Goal: Information Seeking & Learning: Check status

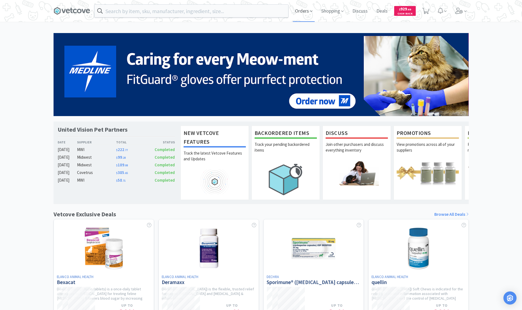
click at [306, 15] on span "Orders" at bounding box center [304, 11] width 22 height 22
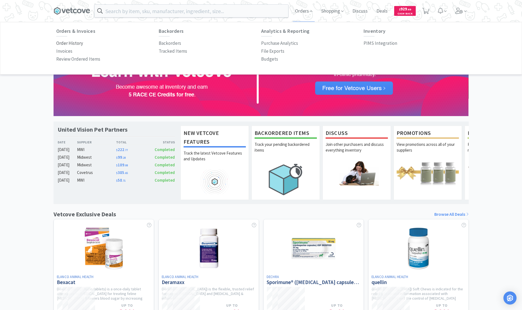
click at [81, 46] on p "Order History" at bounding box center [69, 43] width 27 height 7
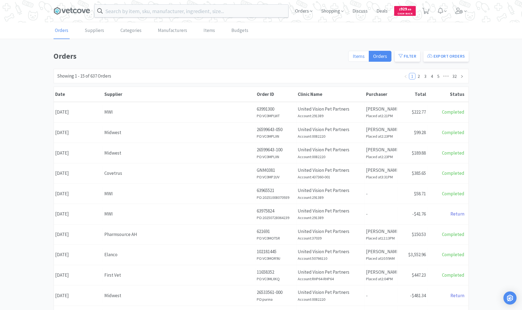
click at [363, 57] on span "Items" at bounding box center [358, 56] width 12 height 6
click at [352, 58] on input "Items" at bounding box center [352, 58] width 0 height 0
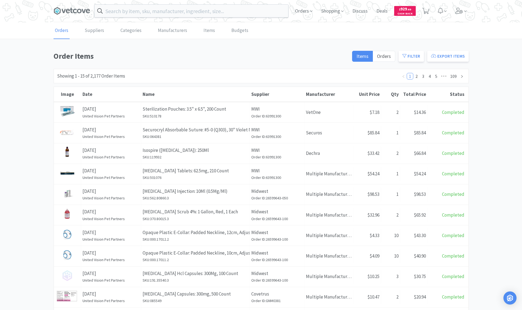
click at [136, 80] on div "Showing 1 - 15 of 2,177 Order Items 1 2 3 4 5 ••• 109" at bounding box center [260, 76] width 415 height 14
click at [205, 32] on link "Items" at bounding box center [209, 30] width 14 height 17
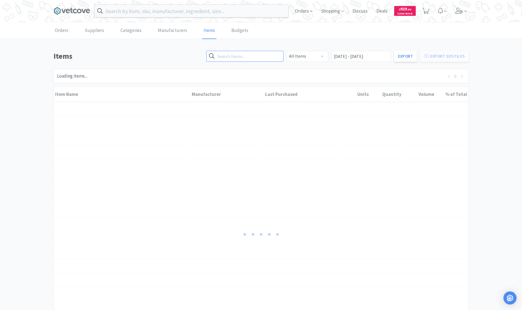
click at [252, 56] on input "text" at bounding box center [244, 56] width 77 height 11
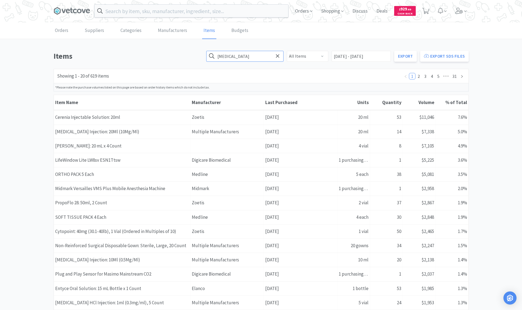
type input "[MEDICAL_DATA]"
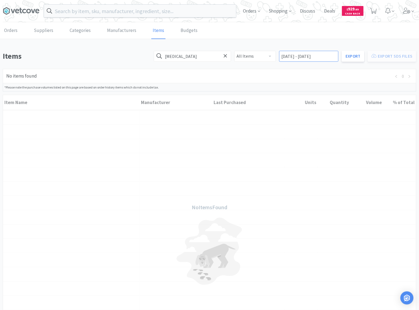
click at [297, 58] on input "[DATE] - [DATE]" at bounding box center [308, 56] width 59 height 11
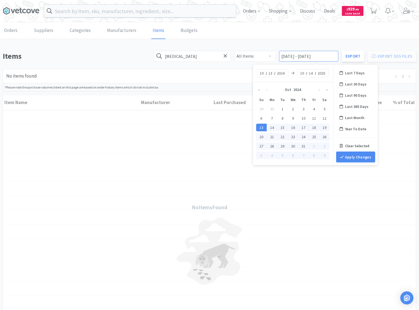
click at [302, 56] on input "[DATE] - [DATE]" at bounding box center [308, 56] width 59 height 11
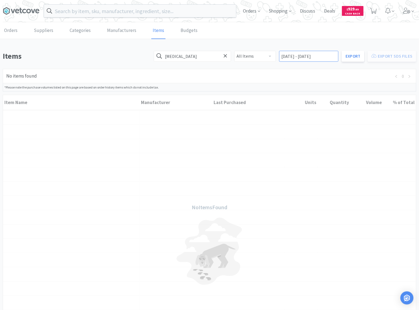
click at [300, 56] on input "[DATE] - [DATE]" at bounding box center [308, 56] width 59 height 11
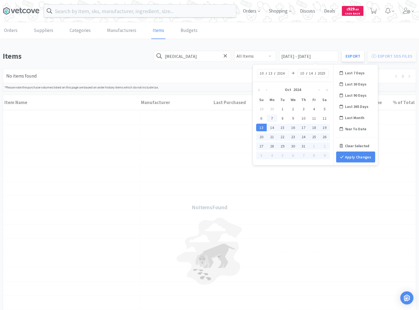
click at [270, 118] on div "7" at bounding box center [272, 118] width 11 height 8
type input "[DATE] - No End Date"
type input "07"
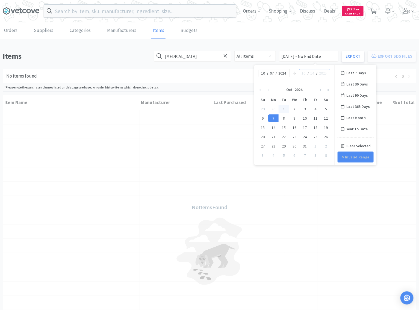
click at [283, 108] on div "1" at bounding box center [283, 109] width 11 height 8
type input "[DATE] - No End Date"
type input "01"
click at [323, 57] on input "[DATE] - No End Date" at bounding box center [308, 56] width 59 height 11
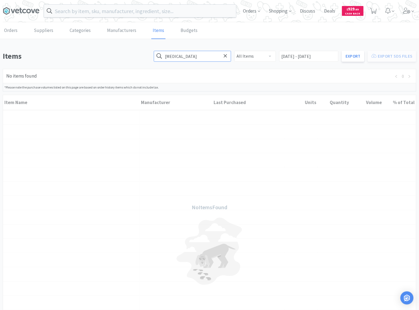
click at [225, 58] on input "[MEDICAL_DATA]" at bounding box center [192, 56] width 77 height 11
click at [162, 56] on icon at bounding box center [158, 55] width 5 height 5
click at [301, 55] on input "[DATE] - [DATE]" at bounding box center [308, 56] width 59 height 11
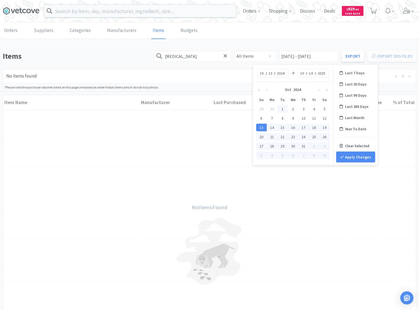
click at [281, 106] on div "1" at bounding box center [282, 109] width 11 height 8
type input "[DATE] - No End Date"
type input "01"
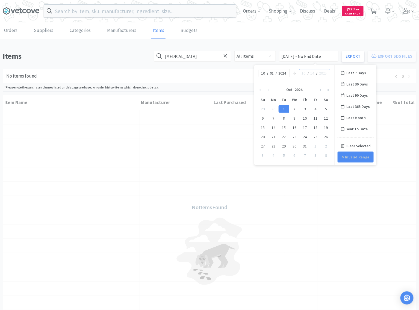
click at [300, 75] on div "/ /" at bounding box center [314, 73] width 31 height 8
click at [303, 74] on input at bounding box center [303, 72] width 5 height 5
type input "12"
type input "01"
type input "2024"
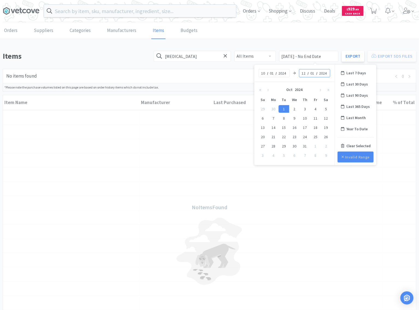
click at [326, 73] on input "2024" at bounding box center [323, 72] width 10 height 5
click at [299, 89] on div "[DATE]" at bounding box center [294, 89] width 44 height 11
click at [284, 144] on div "31" at bounding box center [282, 146] width 11 height 8
type input "[DATE] - No End Date"
type input "12"
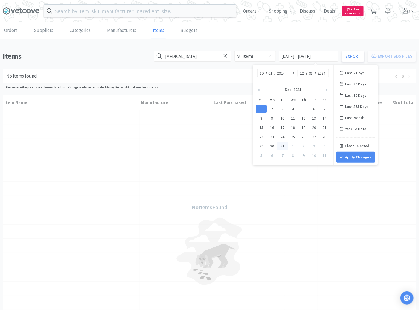
type input "31"
click at [262, 72] on input "12" at bounding box center [262, 72] width 5 height 5
click at [260, 88] on button "«" at bounding box center [260, 89] width 8 height 11
click at [263, 74] on input "12" at bounding box center [262, 72] width 5 height 5
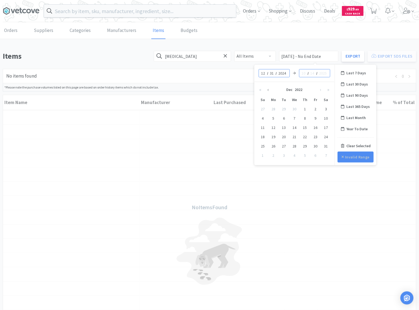
click at [269, 89] on button "‹" at bounding box center [268, 89] width 8 height 11
click at [324, 107] on div "1" at bounding box center [325, 109] width 11 height 8
type input "[DATE] - No End Date"
type input "10"
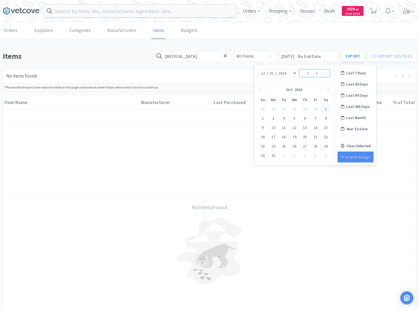
type input "01"
type input "2022"
click at [302, 74] on input at bounding box center [303, 72] width 5 height 5
click at [321, 90] on button "›" at bounding box center [320, 89] width 8 height 11
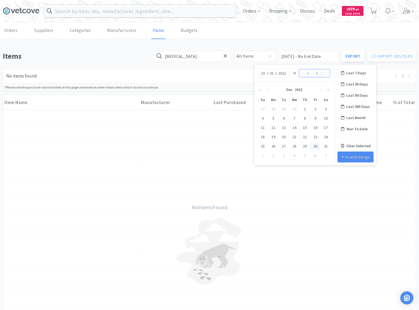
click at [318, 146] on div "30" at bounding box center [315, 146] width 11 height 8
type input "[DATE] - [DATE]"
type input "12"
type input "30"
type input "2022"
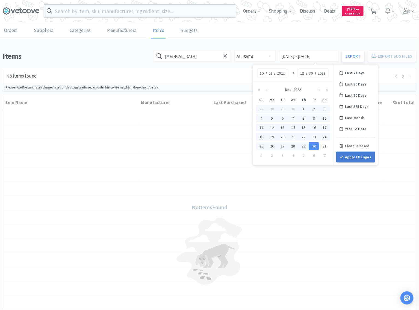
click at [346, 158] on button "Apply Changes" at bounding box center [355, 156] width 39 height 11
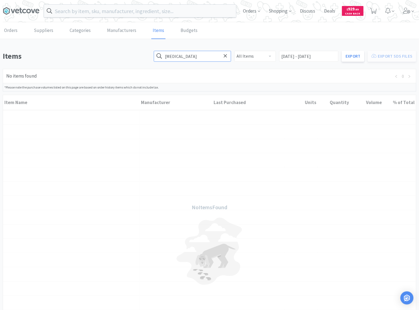
click at [208, 58] on input "[MEDICAL_DATA]" at bounding box center [192, 56] width 77 height 11
click at [221, 54] on input "[MEDICAL_DATA]" at bounding box center [192, 56] width 77 height 11
type input "="
click at [271, 60] on select "All Items No DEA Schedule DEA Schedule 2 DEA Schedule 3 DEA Schedule 4 DEA Sche…" at bounding box center [254, 56] width 41 height 11
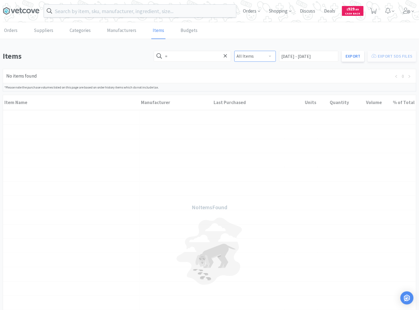
select select "4"
click at [264, 55] on select "All Items No DEA Schedule DEA Schedule 2 DEA Schedule 3 DEA Schedule 4 DEA Sche…" at bounding box center [254, 56] width 41 height 11
select select
click at [203, 57] on input "=" at bounding box center [192, 56] width 77 height 11
click at [257, 55] on select "All Items No DEA Schedule DEA Schedule 2 DEA Schedule 3 DEA Schedule 4 DEA Sche…" at bounding box center [254, 56] width 41 height 11
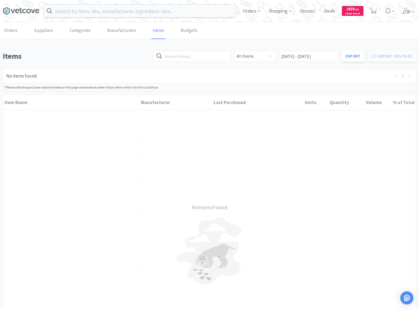
click at [277, 69] on div "No items found 0" at bounding box center [209, 76] width 413 height 14
click at [303, 58] on input "[DATE] - [DATE]" at bounding box center [308, 56] width 59 height 11
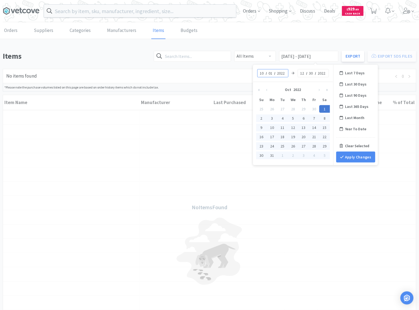
click at [325, 109] on div "1" at bounding box center [324, 109] width 11 height 8
click at [348, 158] on button "Apply Changes" at bounding box center [355, 156] width 39 height 11
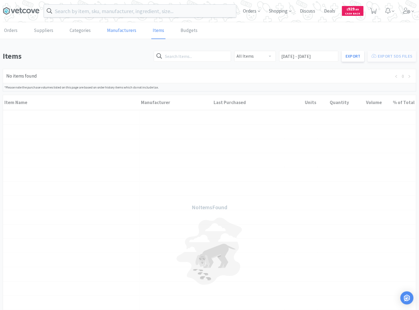
click at [115, 33] on link "Manufacturers" at bounding box center [122, 30] width 32 height 17
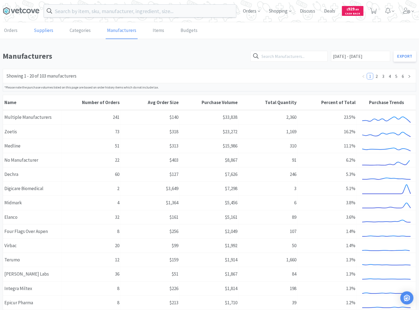
click at [42, 34] on link "Suppliers" at bounding box center [43, 30] width 22 height 17
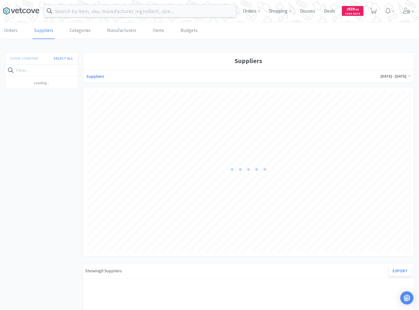
scroll to position [162, 324]
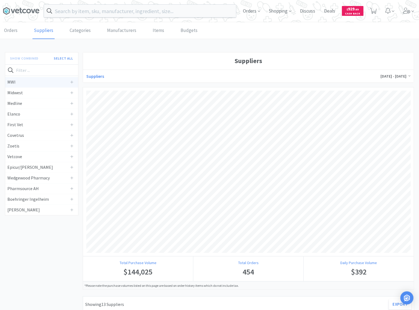
click at [18, 84] on h4 "MWI" at bounding box center [37, 82] width 60 height 7
click at [16, 32] on link "Orders" at bounding box center [11, 30] width 16 height 17
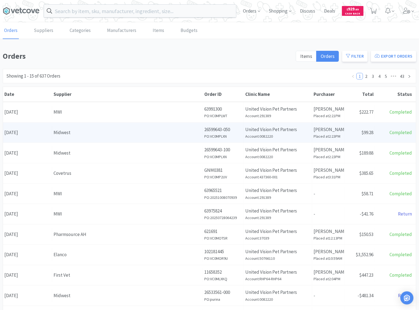
scroll to position [131, 0]
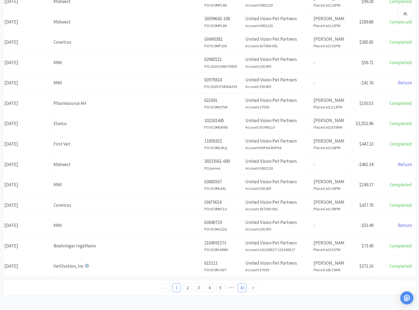
click at [242, 285] on link "43" at bounding box center [242, 288] width 8 height 8
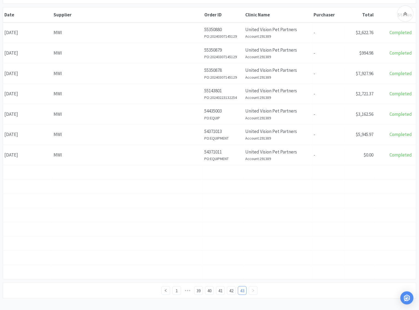
scroll to position [82, 0]
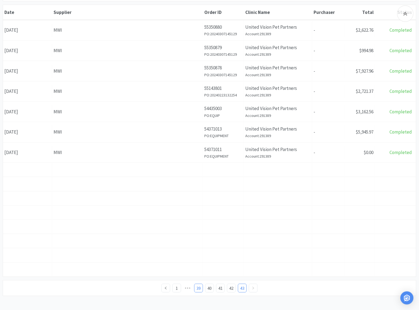
click at [200, 285] on link "39" at bounding box center [198, 288] width 8 height 8
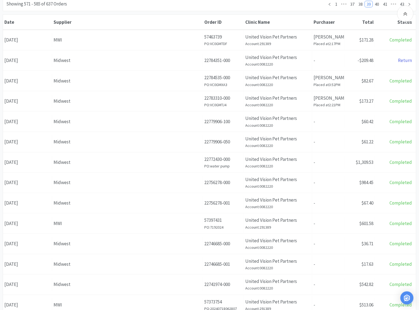
scroll to position [131, 0]
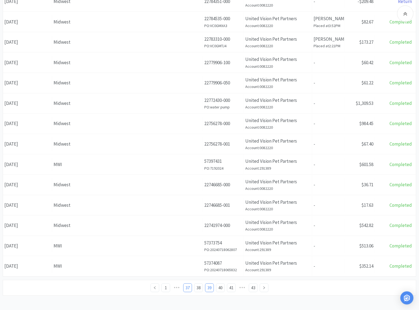
click at [184, 286] on link "37" at bounding box center [187, 288] width 8 height 8
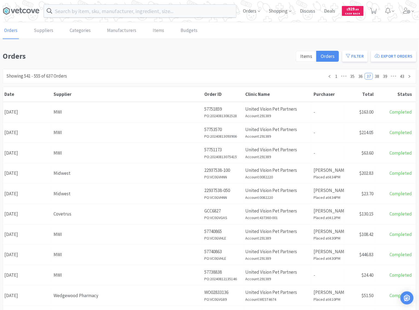
scroll to position [131, 0]
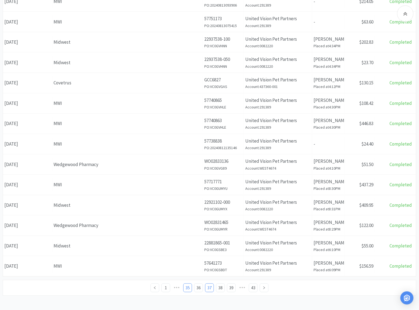
click at [188, 285] on link "35" at bounding box center [187, 288] width 8 height 8
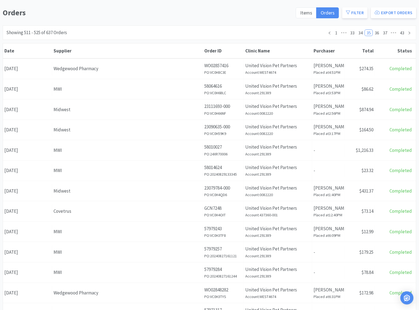
scroll to position [131, 0]
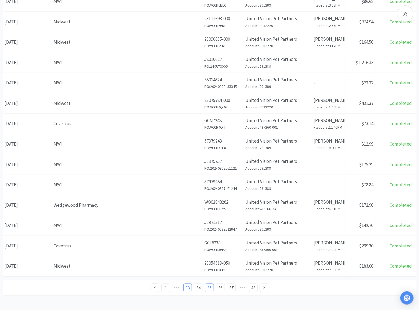
click at [187, 286] on link "33" at bounding box center [187, 288] width 8 height 8
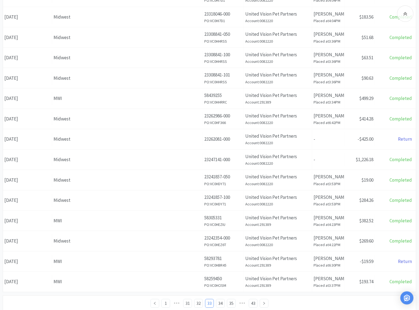
scroll to position [131, 0]
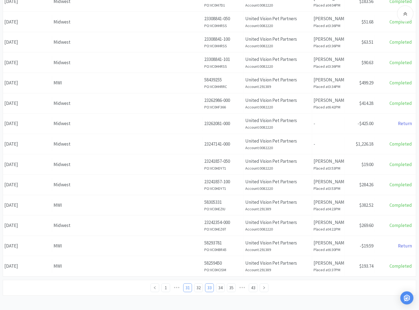
click at [191, 284] on link "31" at bounding box center [187, 288] width 8 height 8
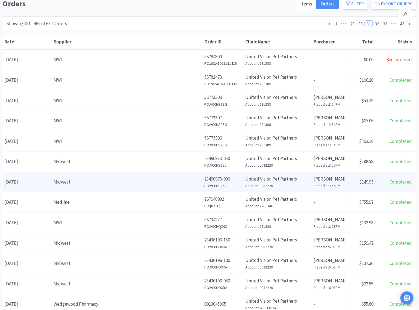
scroll to position [131, 0]
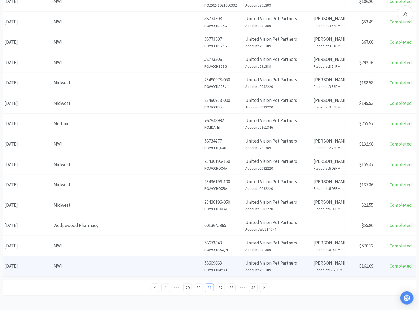
click at [29, 263] on div "Date [DATE]" at bounding box center [27, 266] width 49 height 14
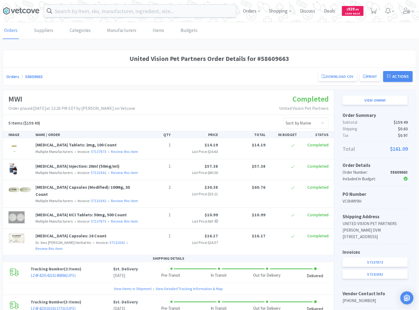
click at [81, 145] on span "[MEDICAL_DATA] Tablets: 2mg, 100 Count" at bounding box center [75, 144] width 81 height 5
click at [69, 146] on span "[MEDICAL_DATA] Tablets: 2mg, 100 Count" at bounding box center [75, 144] width 81 height 5
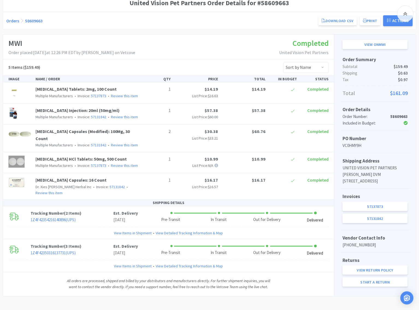
scroll to position [64, 0]
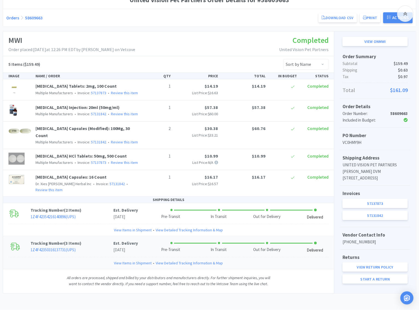
click at [126, 246] on p "[DATE]" at bounding box center [125, 249] width 25 height 7
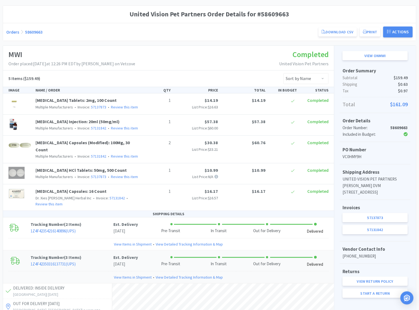
scroll to position [43, 0]
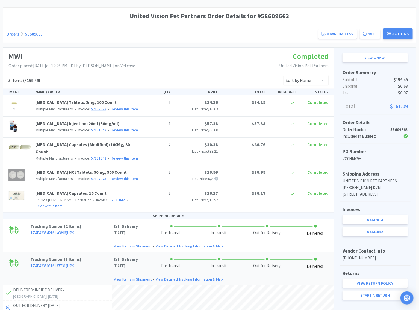
click at [95, 106] on link "57137873" at bounding box center [98, 108] width 15 height 5
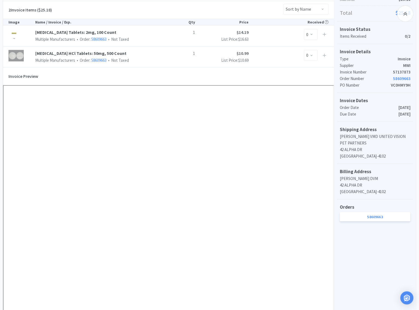
scroll to position [105, 0]
